Goal: Check status: Check status

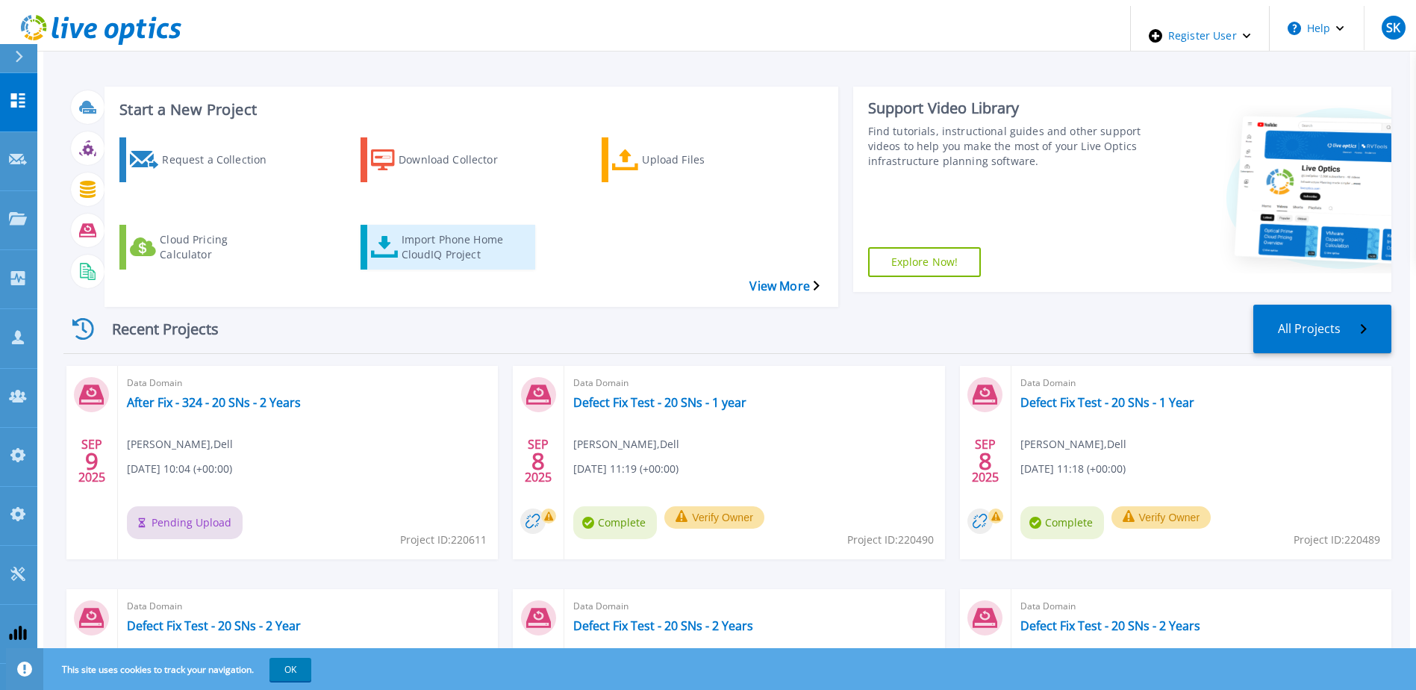
click at [405, 228] on div "Import Phone Home CloudIQ Project" at bounding box center [461, 246] width 119 height 37
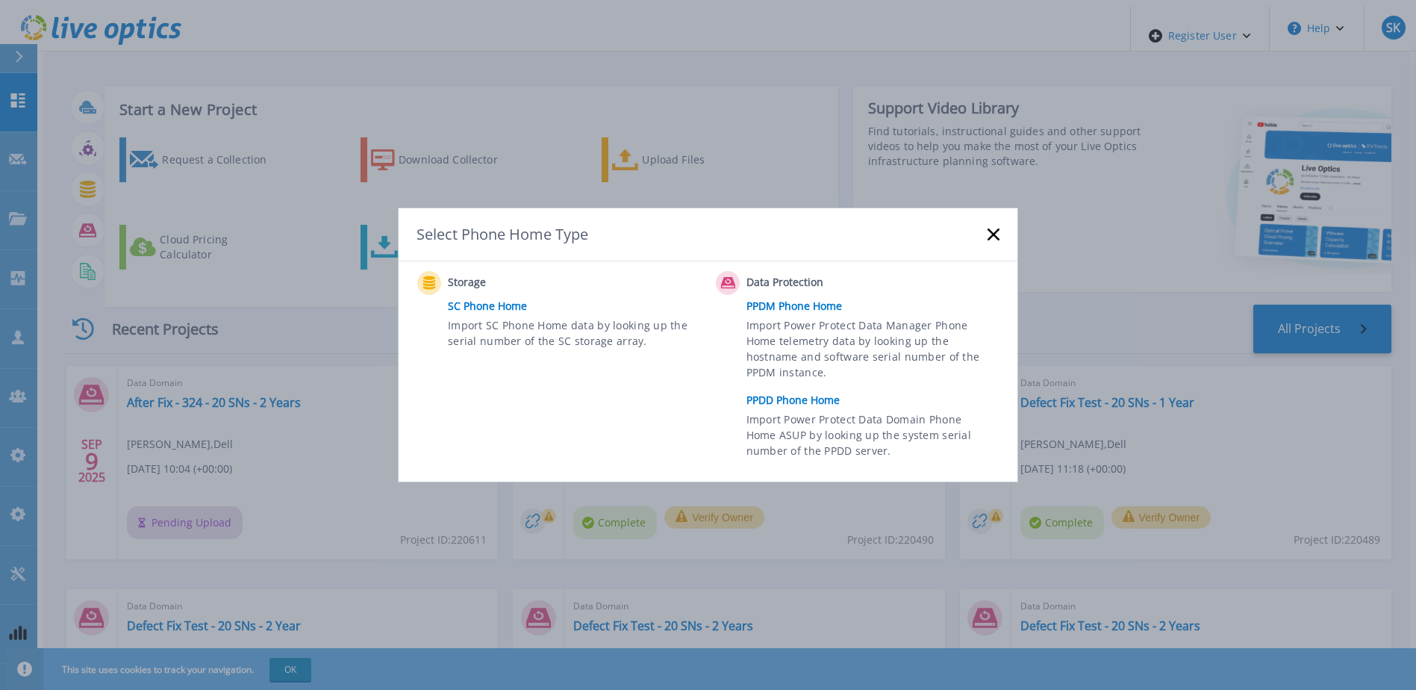
click at [813, 400] on link "PPDD Phone Home" at bounding box center [876, 400] width 260 height 22
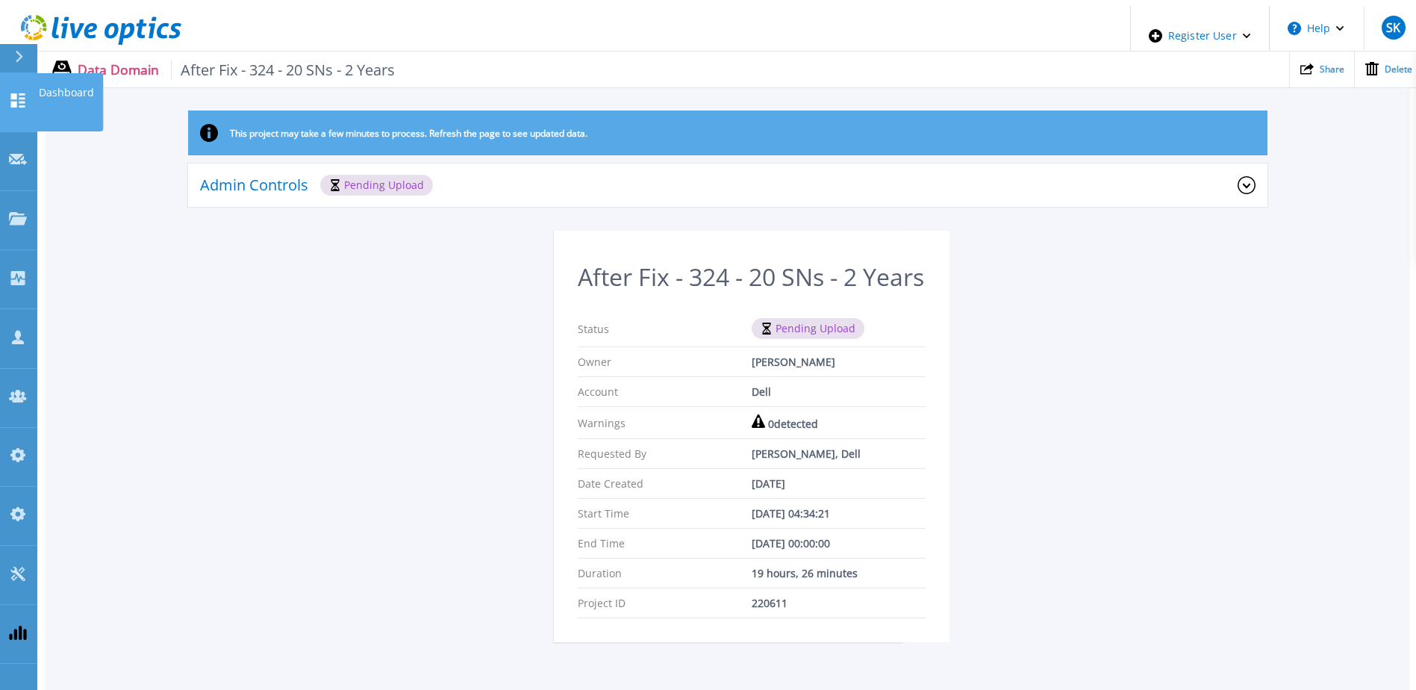
click at [4, 76] on link "Dashboard Dashboard" at bounding box center [18, 102] width 37 height 59
